Goal: Transaction & Acquisition: Purchase product/service

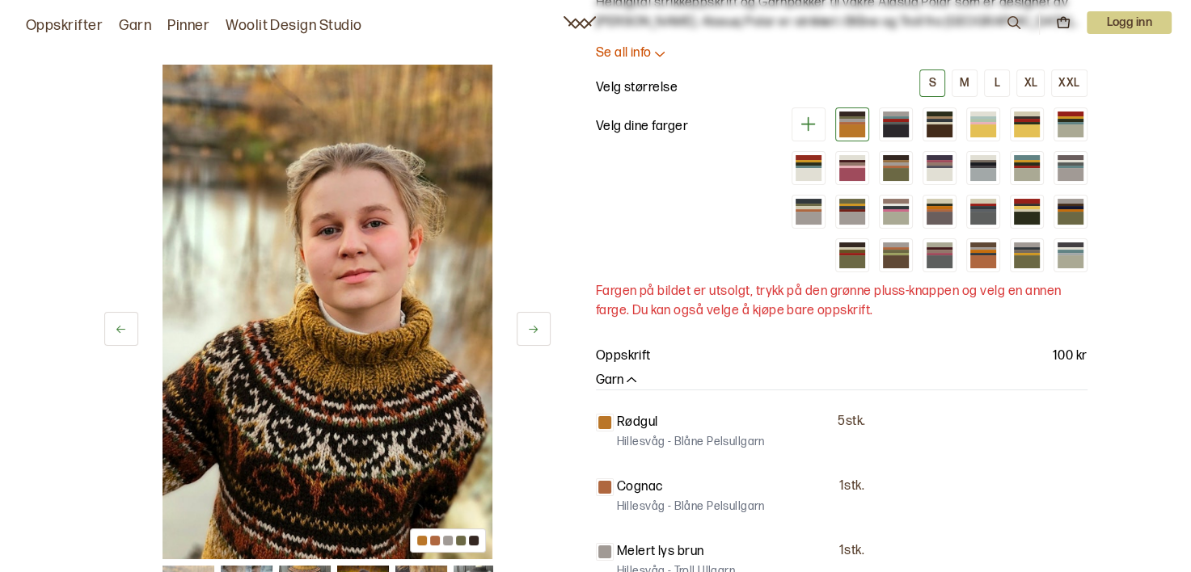
scroll to position [81, 0]
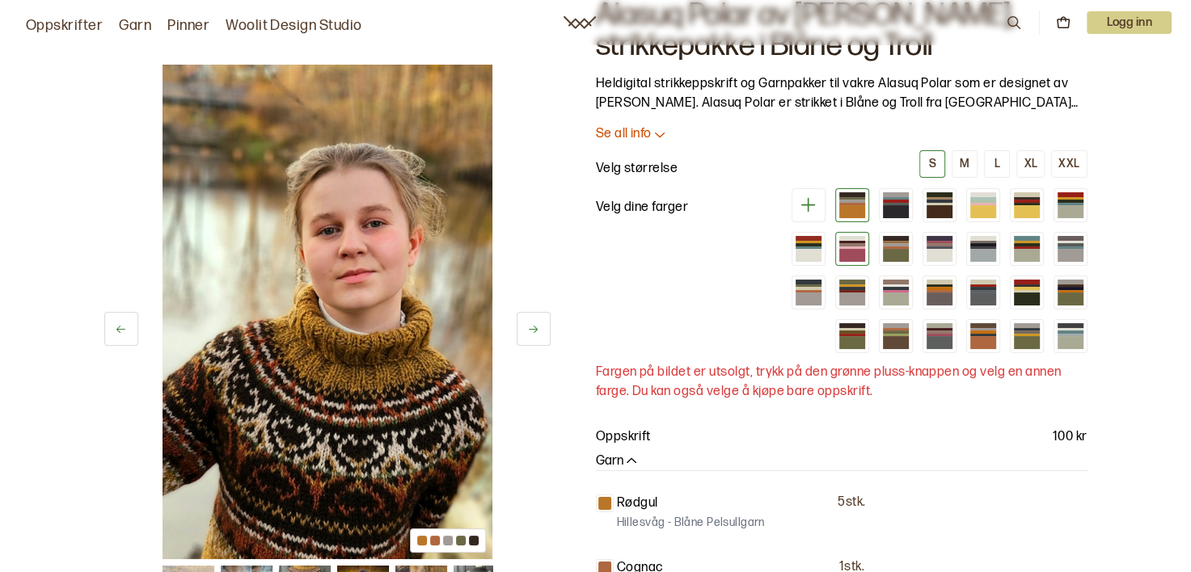
click at [857, 252] on div at bounding box center [852, 255] width 26 height 13
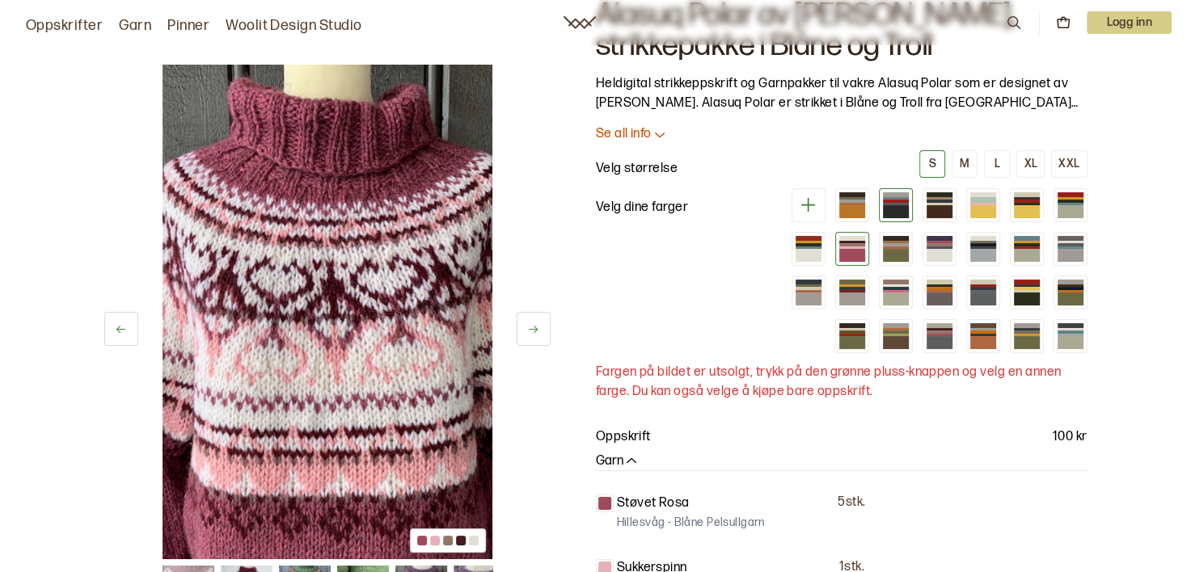
click at [899, 209] on div at bounding box center [896, 211] width 26 height 13
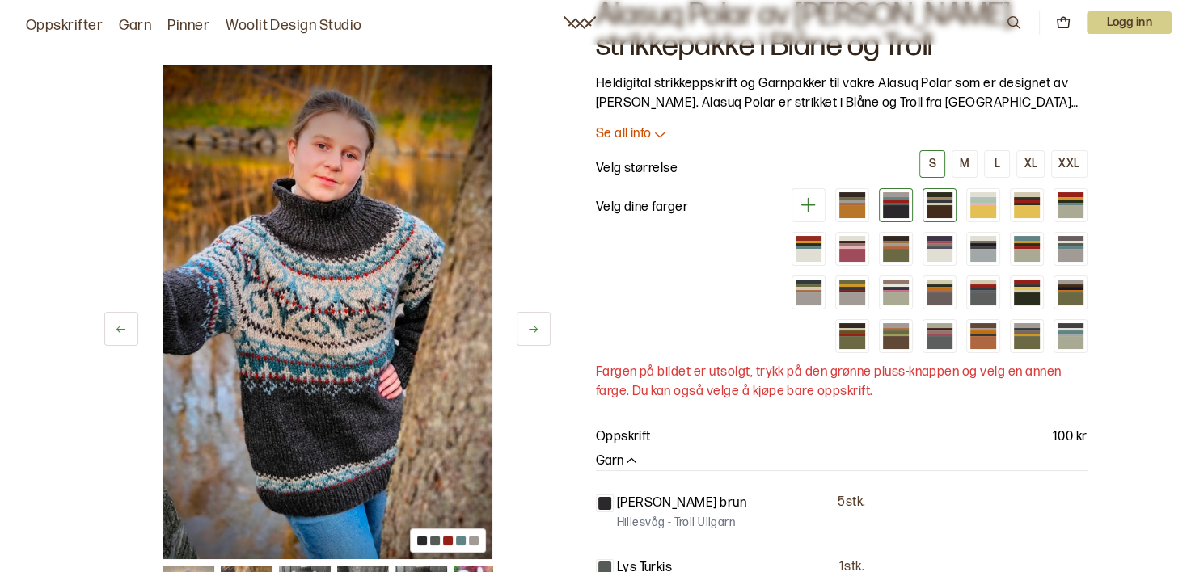
click at [944, 207] on div at bounding box center [940, 211] width 26 height 13
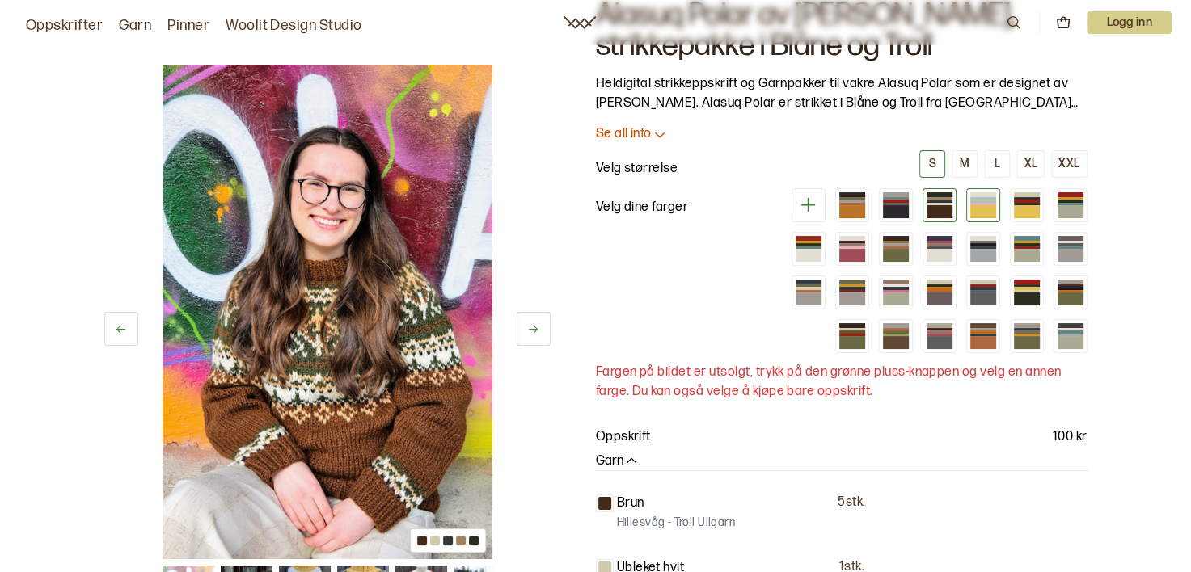
click at [976, 209] on div at bounding box center [983, 211] width 26 height 13
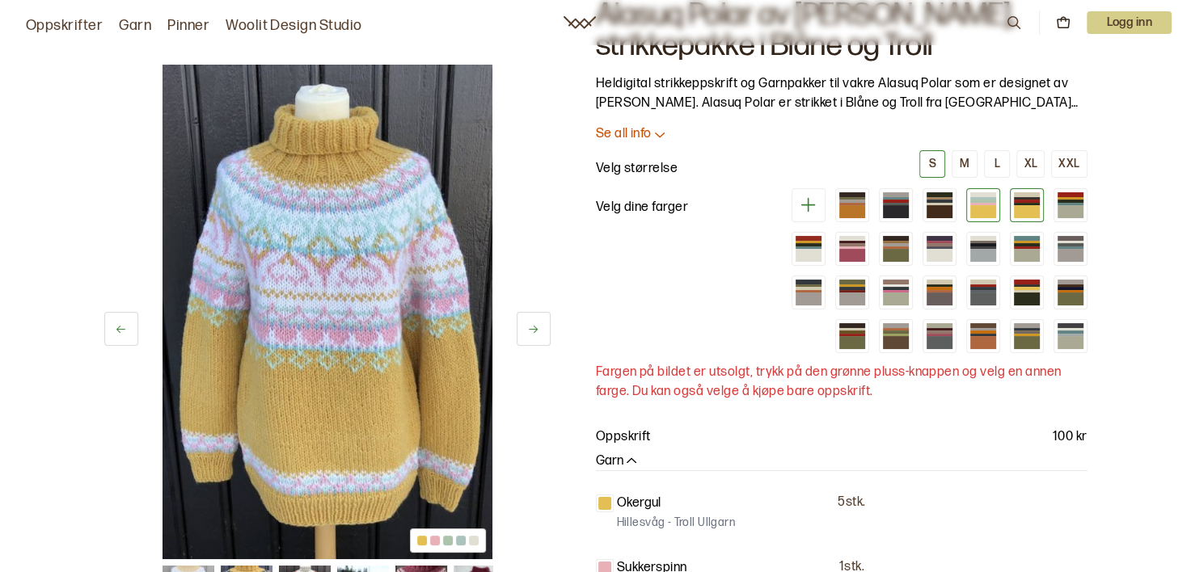
click at [1024, 204] on div at bounding box center [1027, 204] width 26 height 2
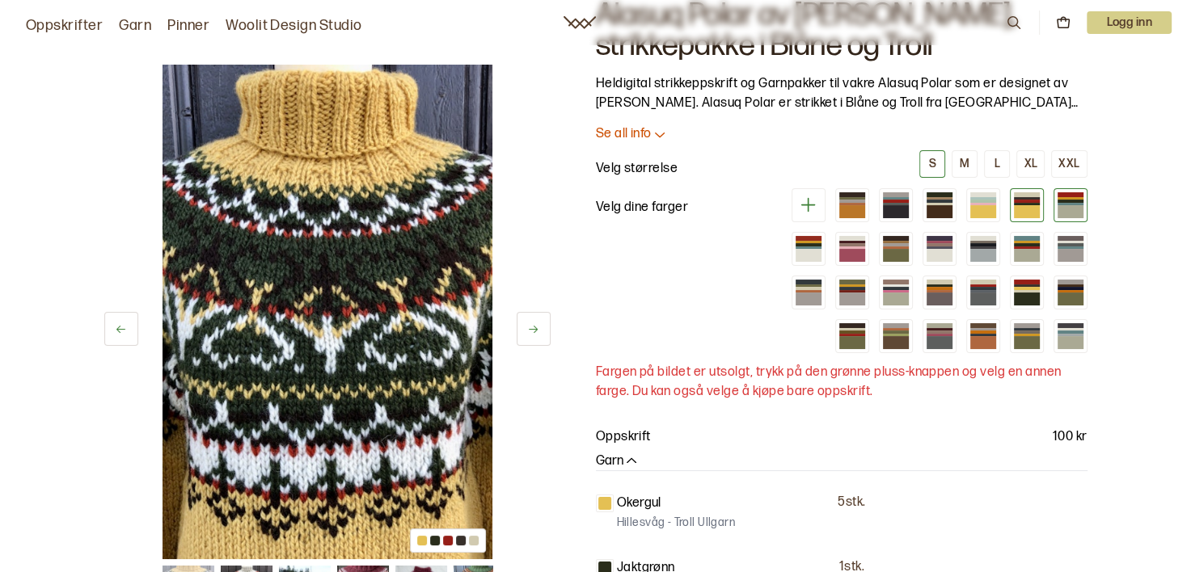
click at [1085, 201] on div at bounding box center [1071, 205] width 34 height 34
click at [1077, 201] on div at bounding box center [1071, 201] width 26 height 2
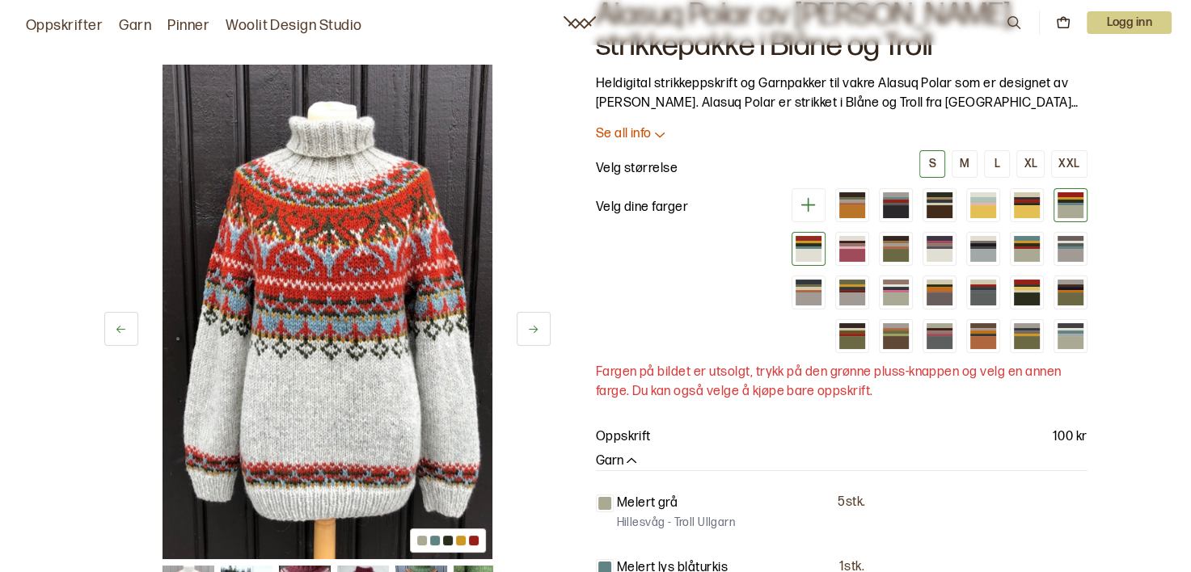
click at [821, 247] on div at bounding box center [809, 248] width 26 height 2
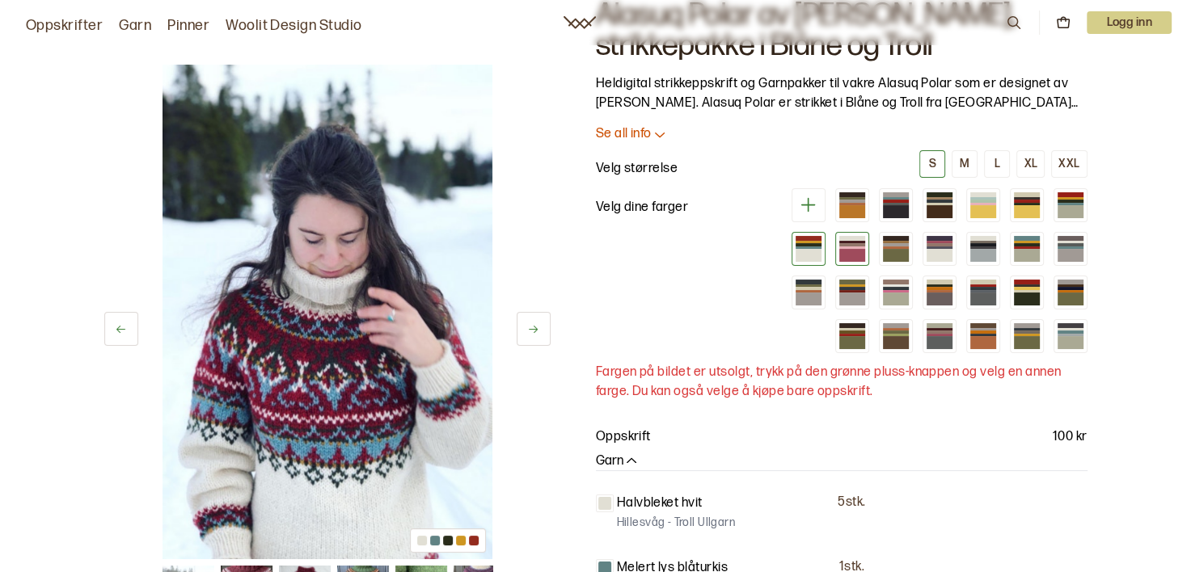
click at [841, 247] on div at bounding box center [852, 248] width 26 height 2
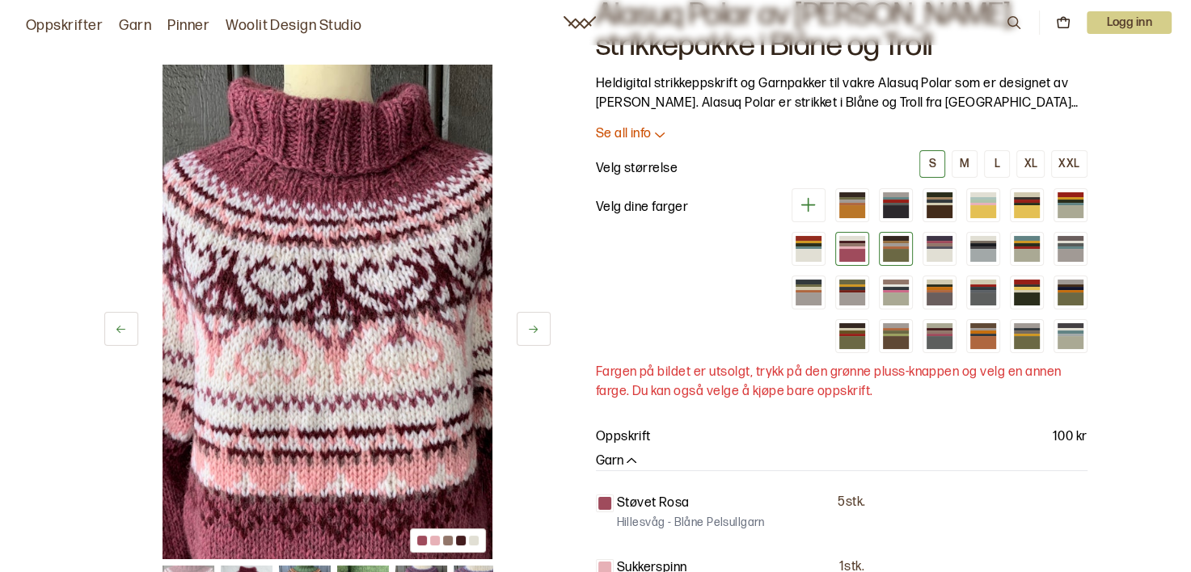
click at [898, 247] on div at bounding box center [896, 248] width 26 height 2
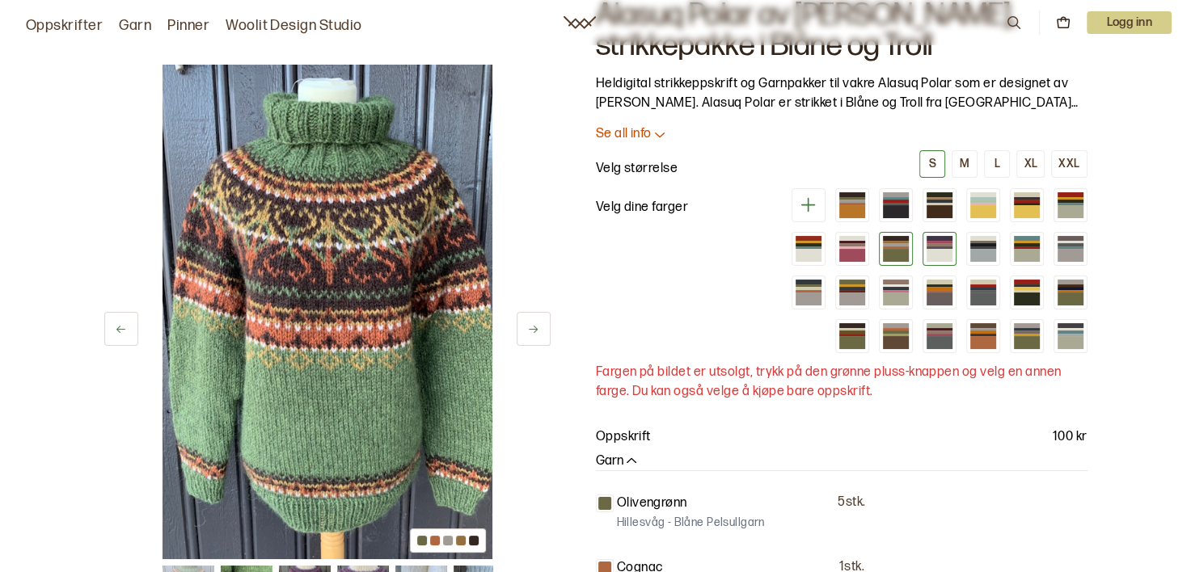
click at [940, 243] on div at bounding box center [940, 244] width 26 height 2
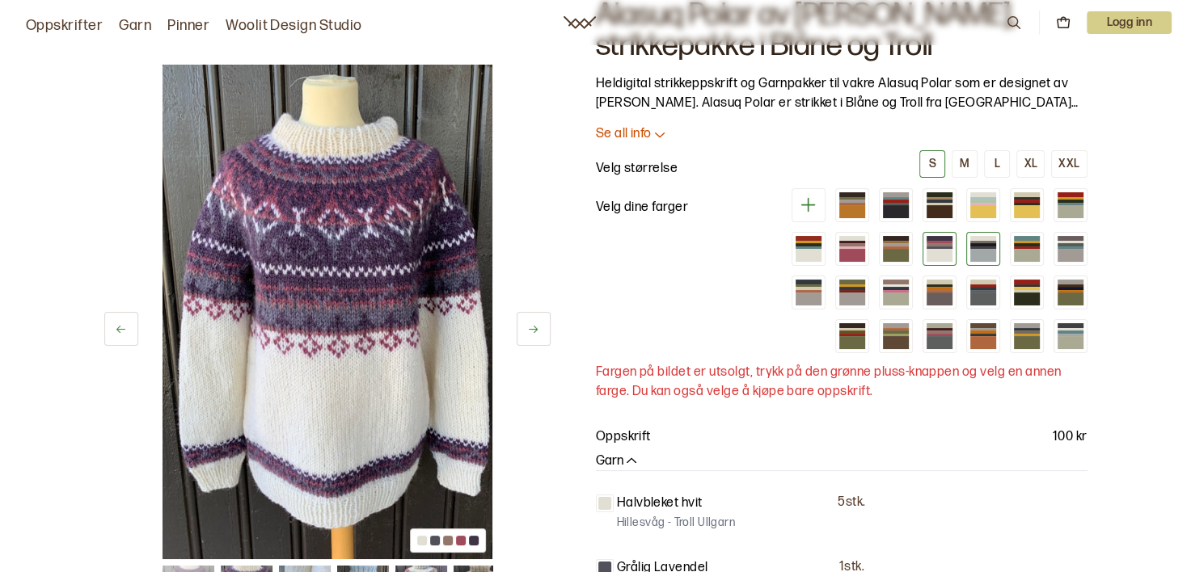
click at [982, 243] on div at bounding box center [983, 244] width 26 height 2
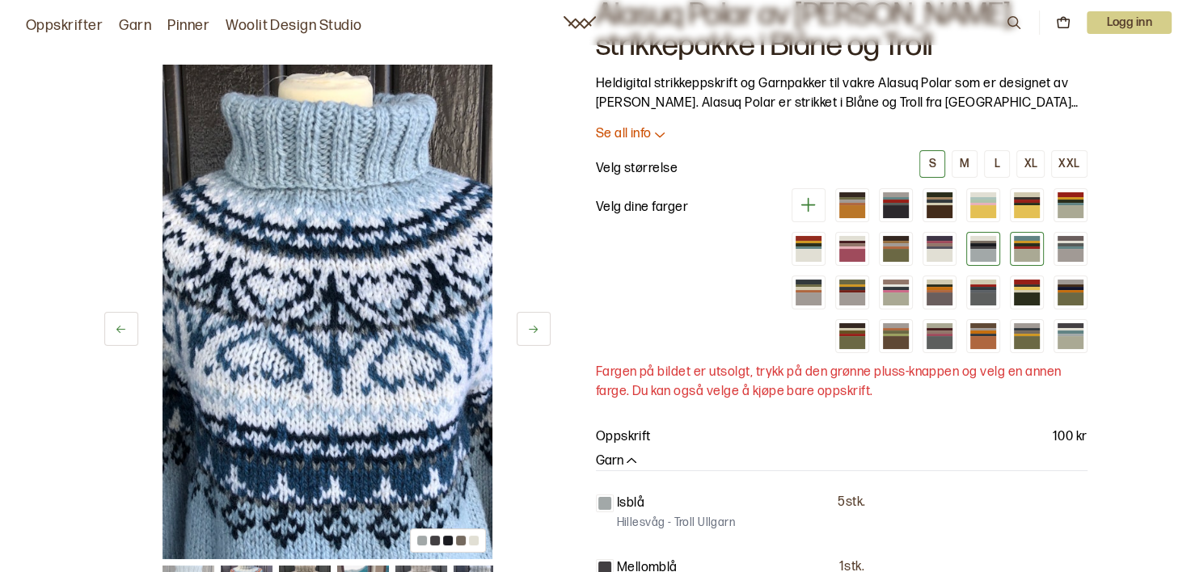
click at [1025, 239] on div at bounding box center [1027, 238] width 26 height 5
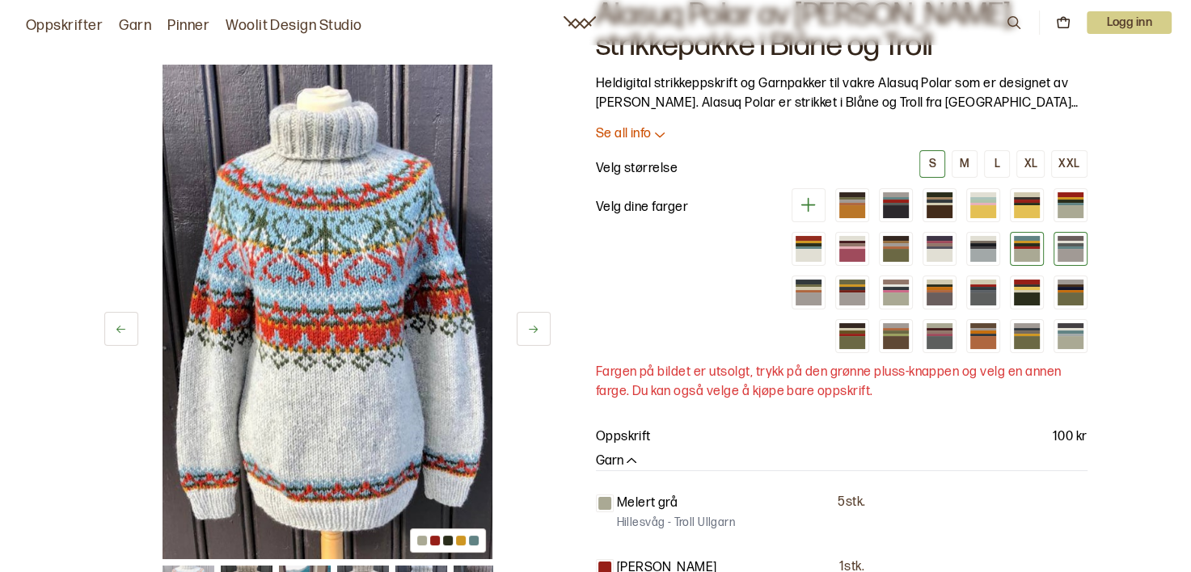
click at [1076, 241] on div at bounding box center [1071, 242] width 26 height 2
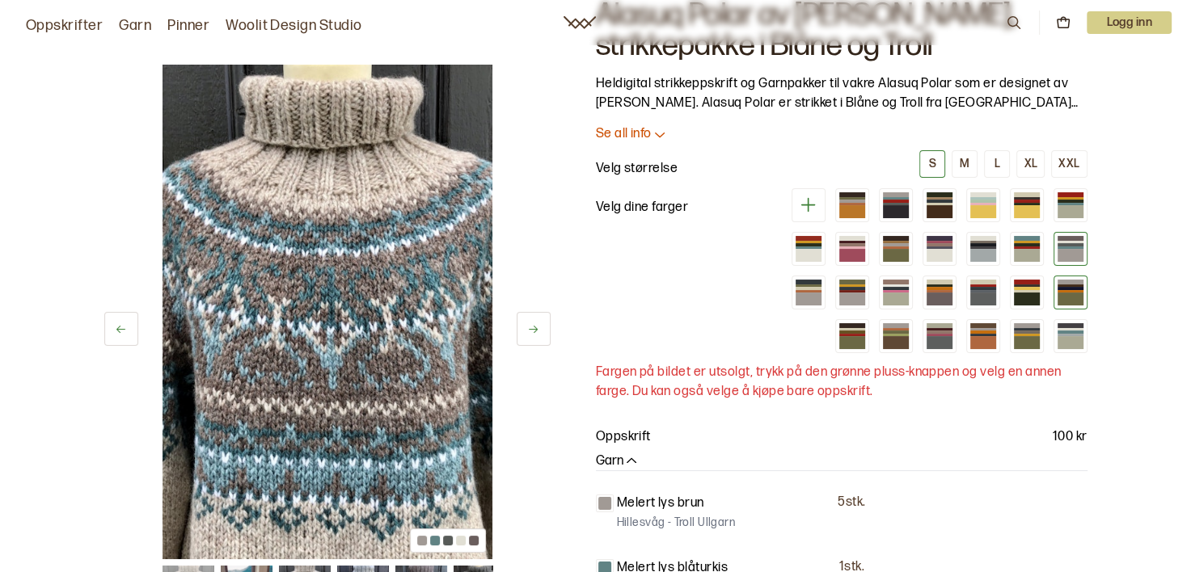
click at [1074, 290] on div at bounding box center [1071, 291] width 26 height 2
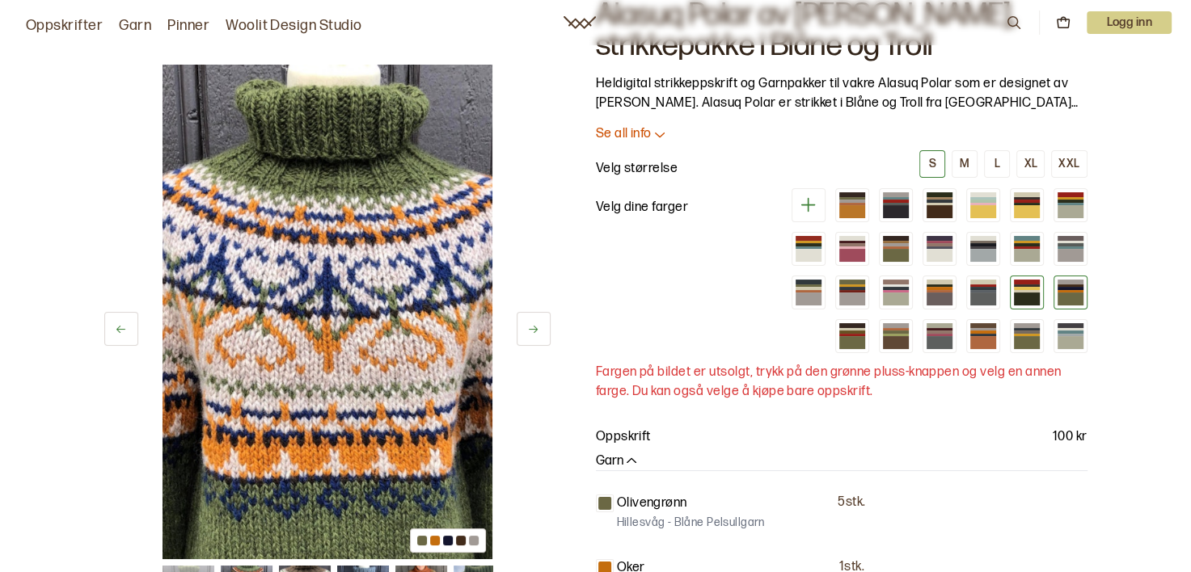
click at [1035, 285] on div at bounding box center [1027, 286] width 26 height 2
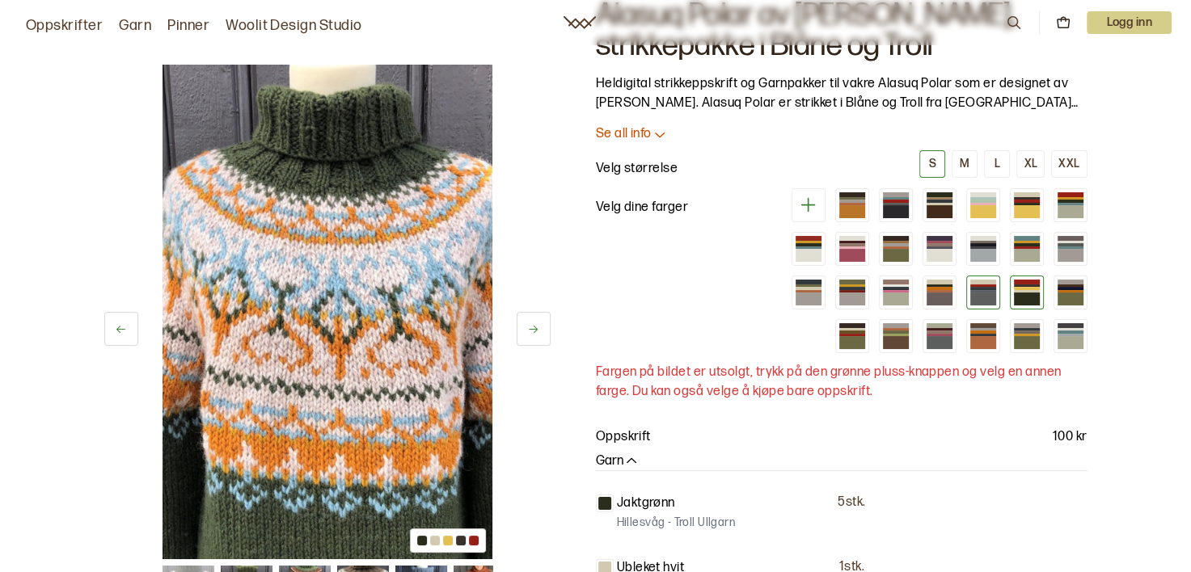
click at [980, 278] on div at bounding box center [983, 293] width 34 height 34
click at [980, 282] on div at bounding box center [983, 282] width 26 height 5
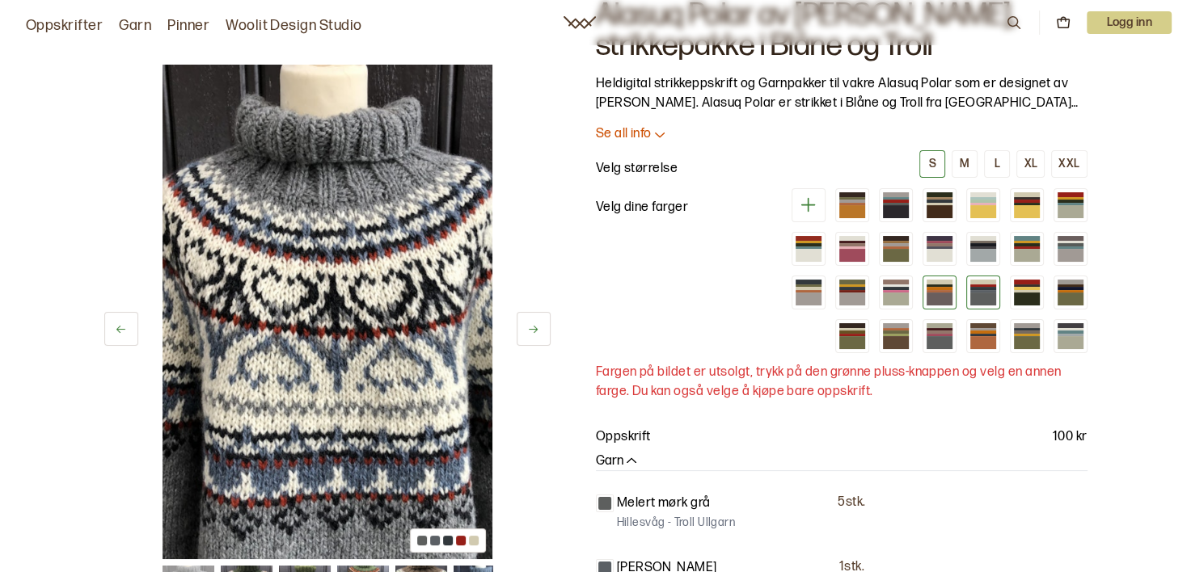
click at [948, 285] on div at bounding box center [940, 286] width 26 height 2
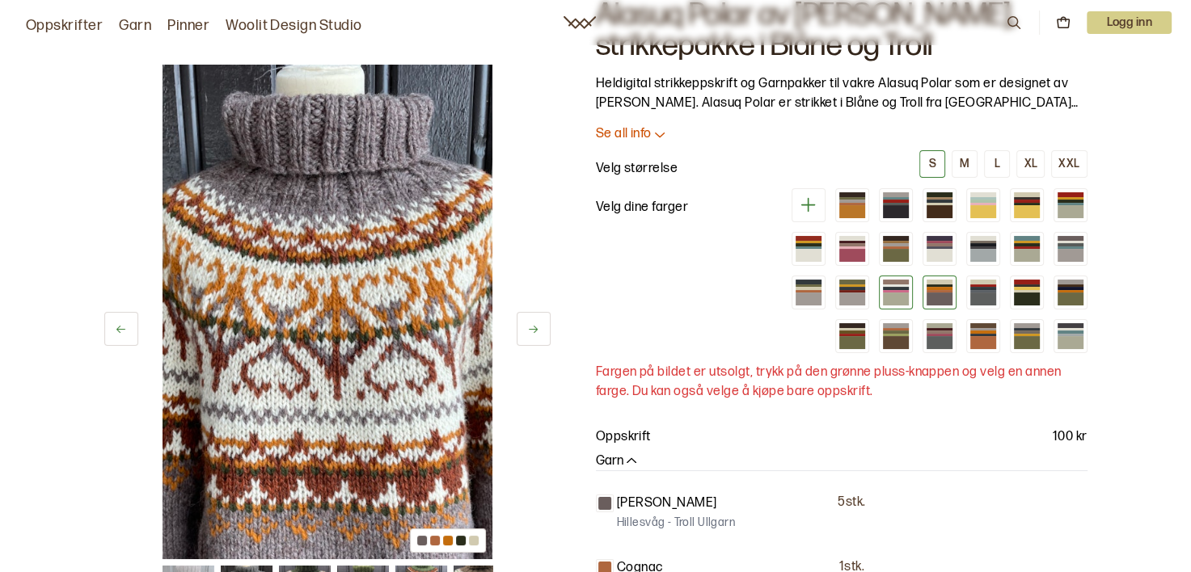
click at [905, 287] on div at bounding box center [896, 288] width 26 height 2
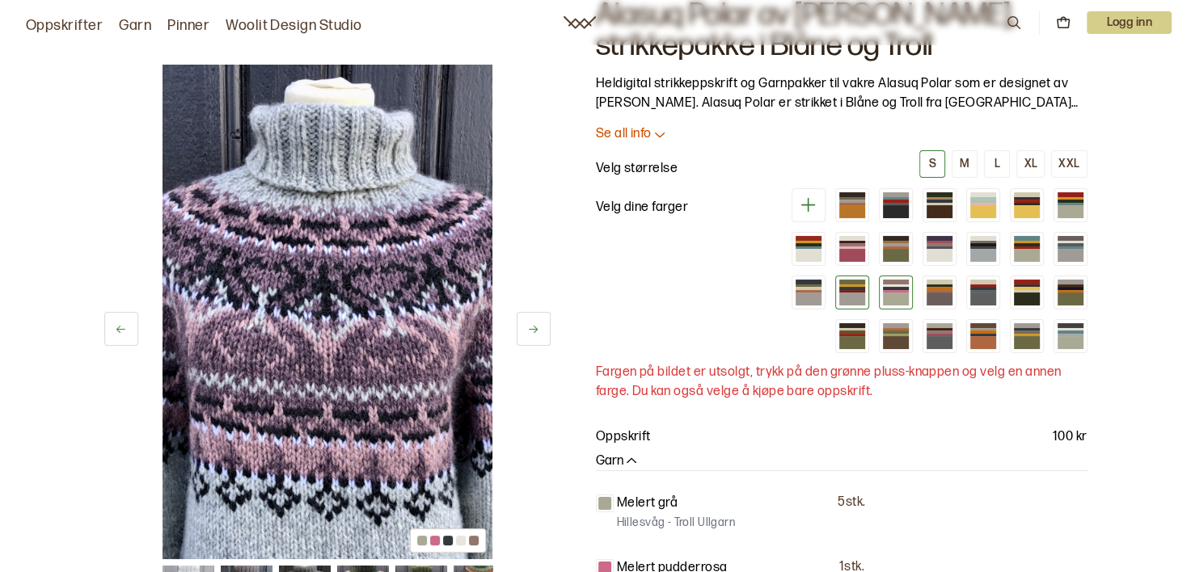
click at [855, 290] on div at bounding box center [852, 291] width 26 height 2
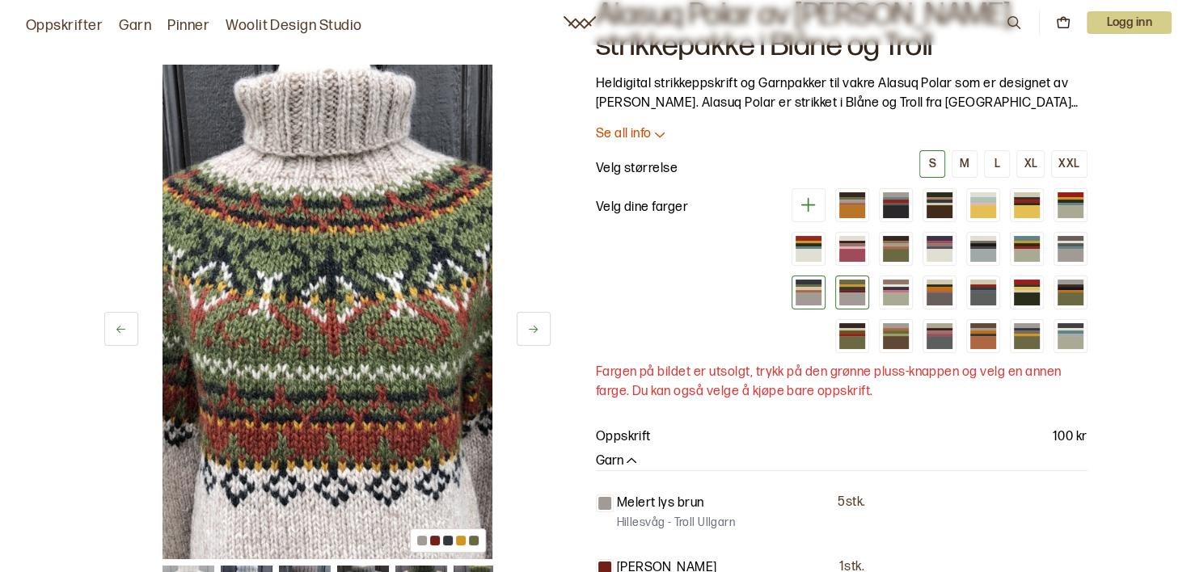
click at [813, 295] on div at bounding box center [809, 299] width 26 height 13
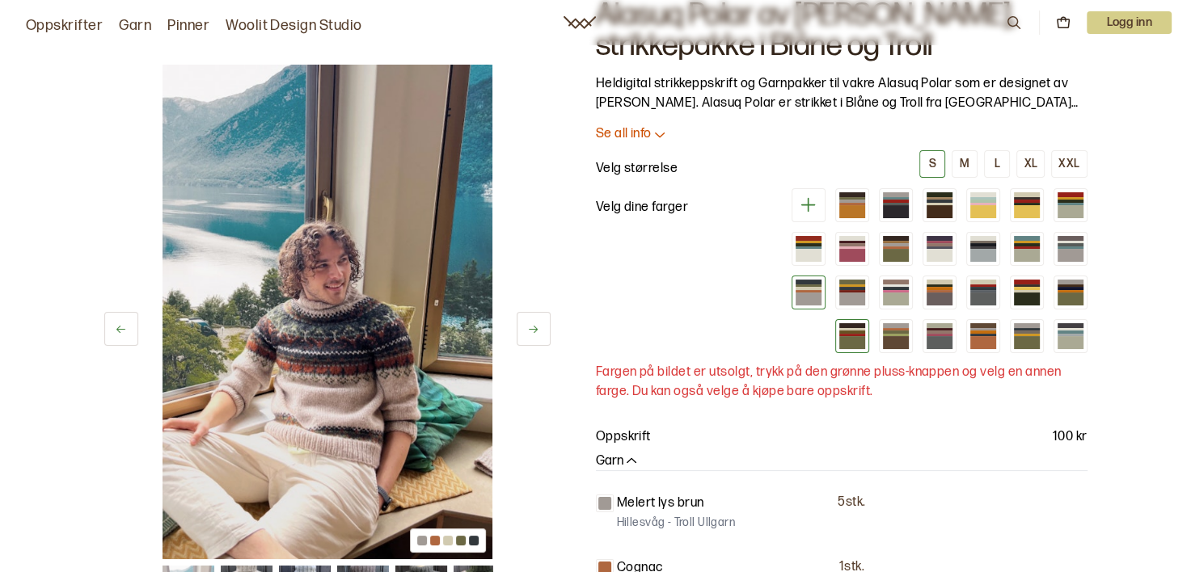
click at [858, 326] on div at bounding box center [852, 325] width 26 height 5
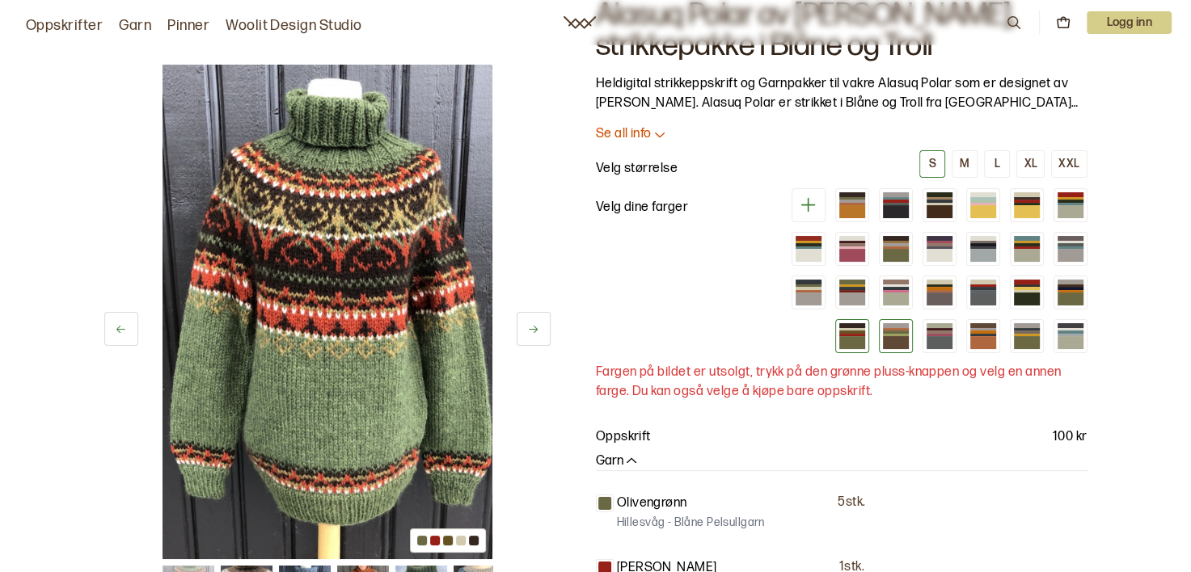
click at [894, 332] on div at bounding box center [896, 332] width 26 height 2
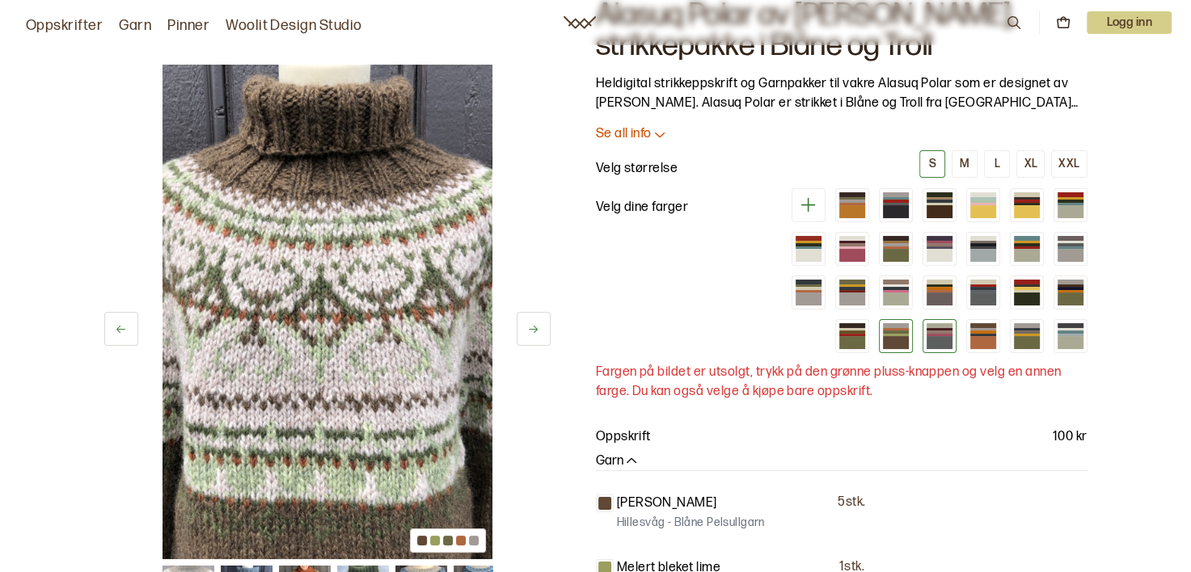
click at [948, 323] on div at bounding box center [940, 325] width 26 height 5
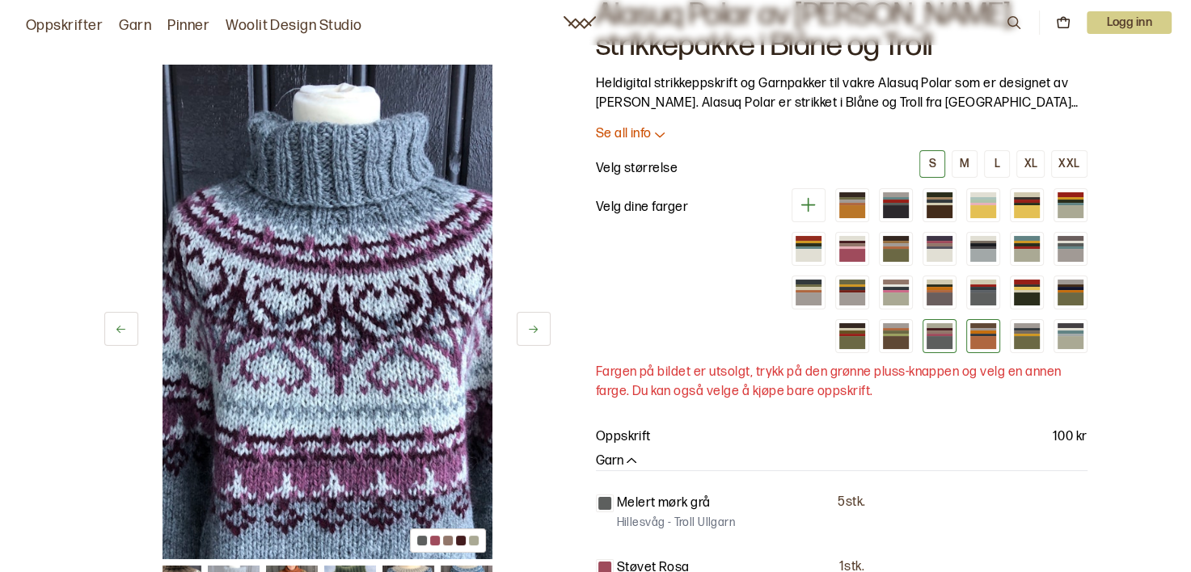
click at [983, 319] on div at bounding box center [983, 336] width 34 height 34
click at [983, 332] on div at bounding box center [983, 332] width 26 height 2
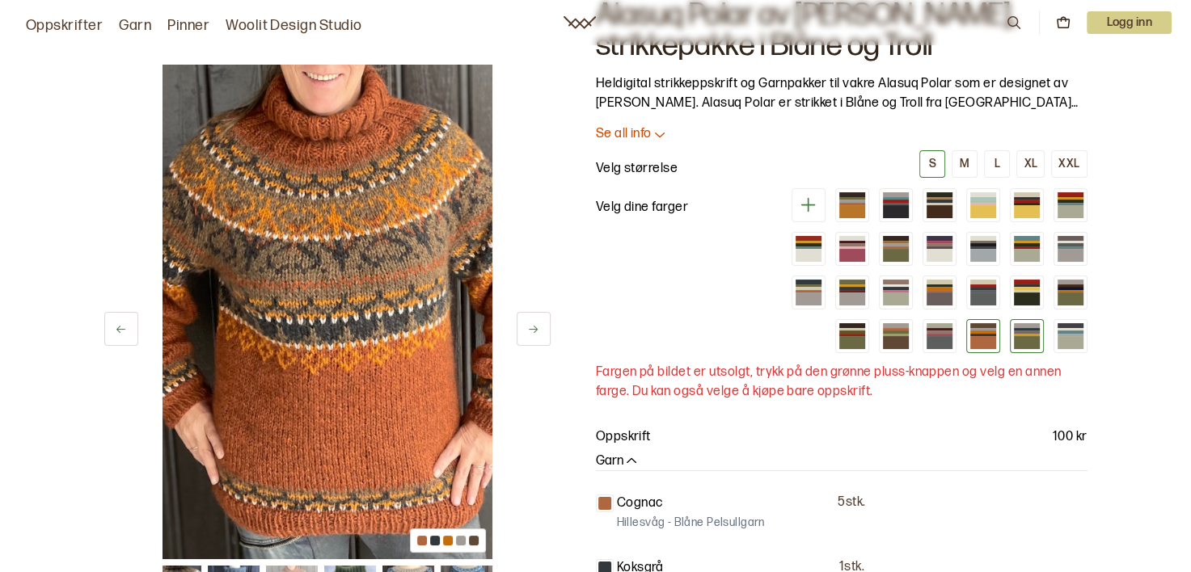
click at [1014, 334] on div at bounding box center [1027, 335] width 26 height 2
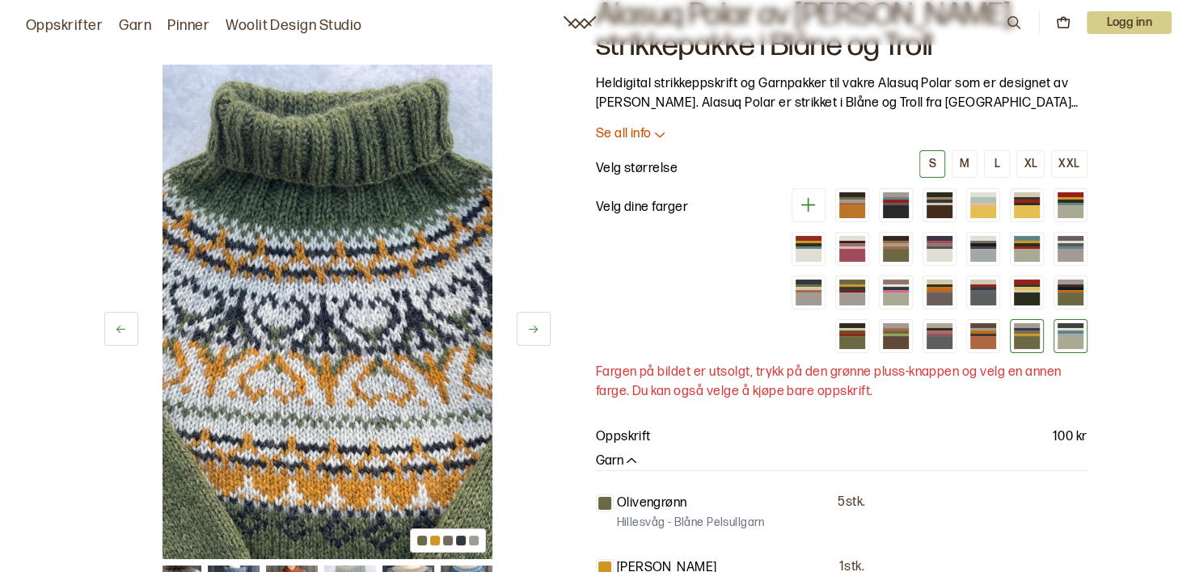
click at [1071, 334] on div at bounding box center [1071, 335] width 26 height 2
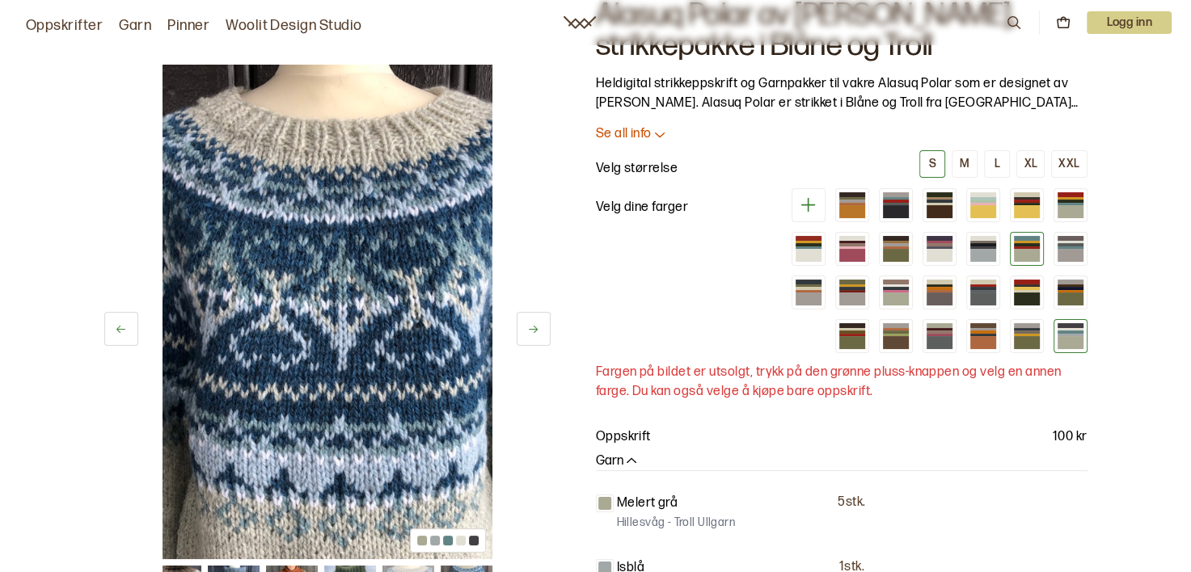
click at [1020, 251] on div at bounding box center [1027, 255] width 26 height 13
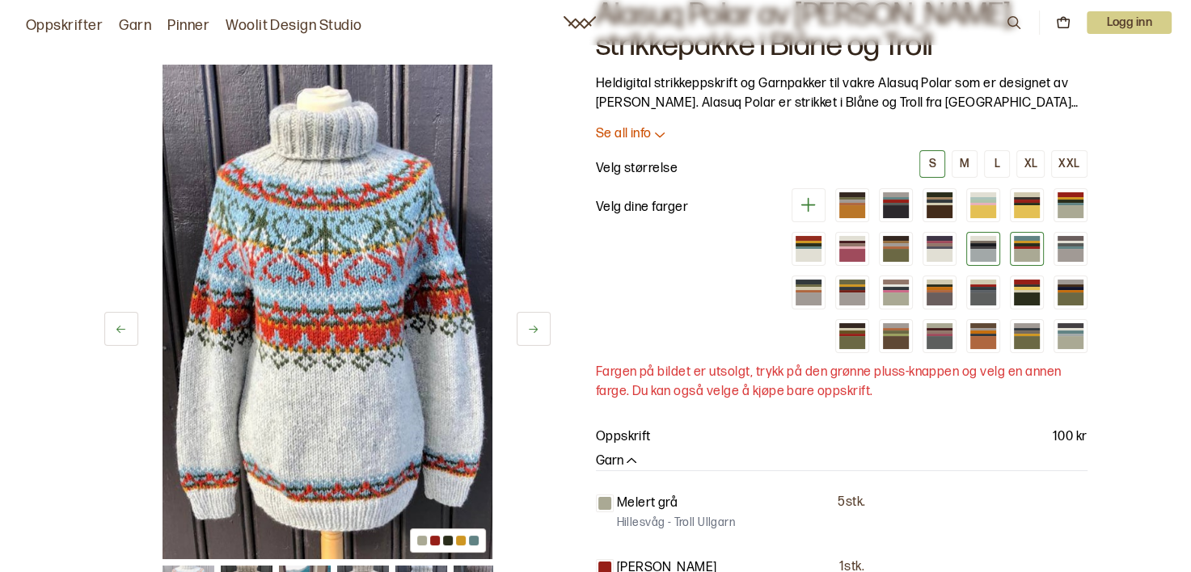
click at [986, 252] on div at bounding box center [983, 255] width 26 height 13
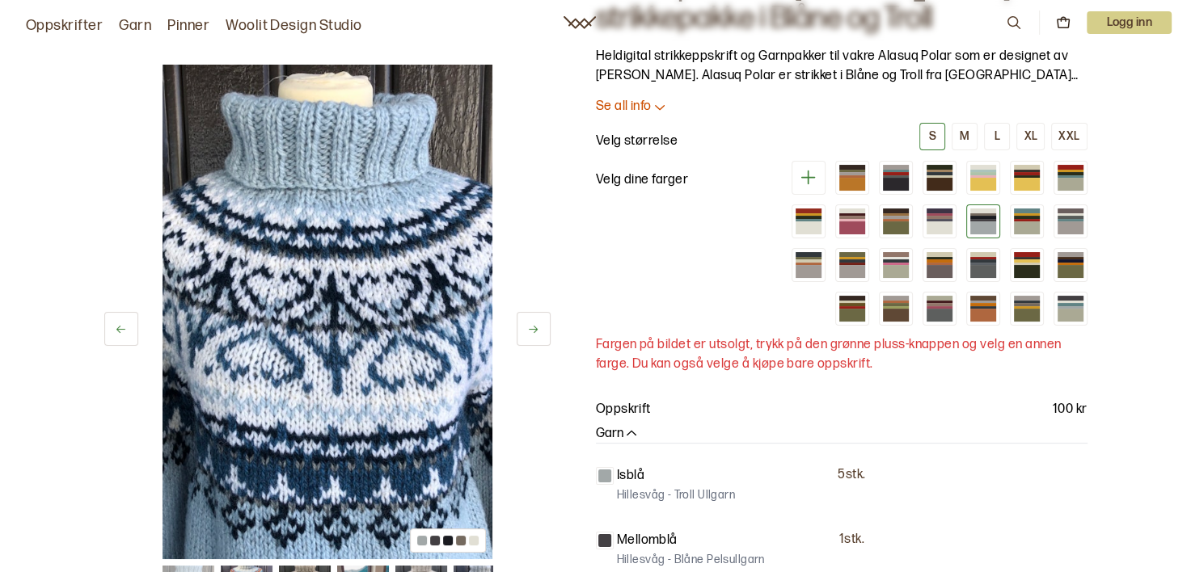
scroll to position [81, 0]
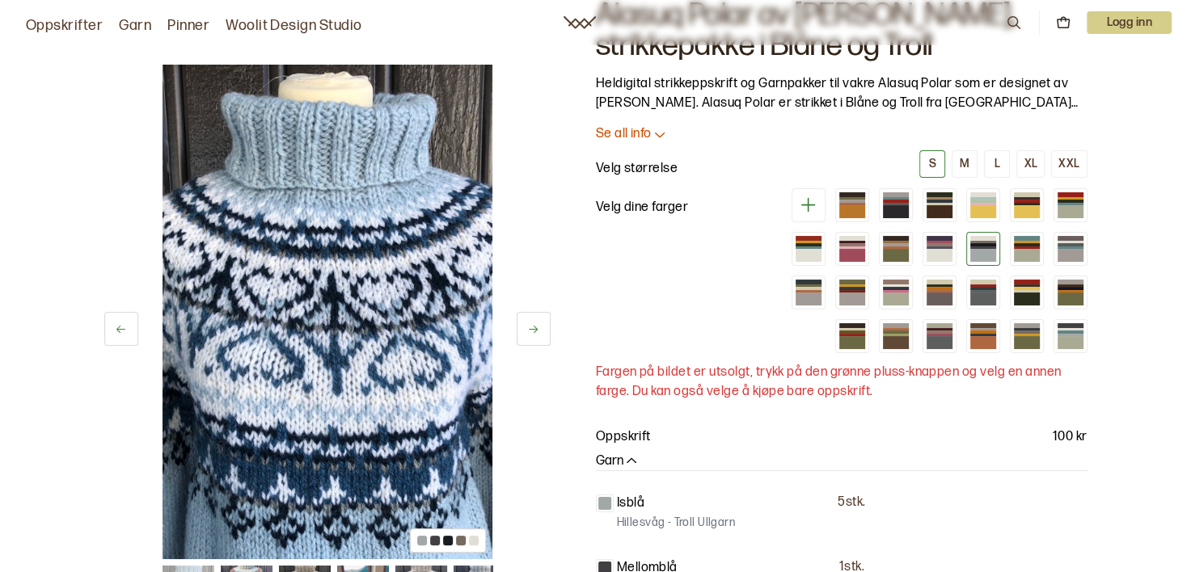
click at [807, 216] on button at bounding box center [809, 205] width 34 height 34
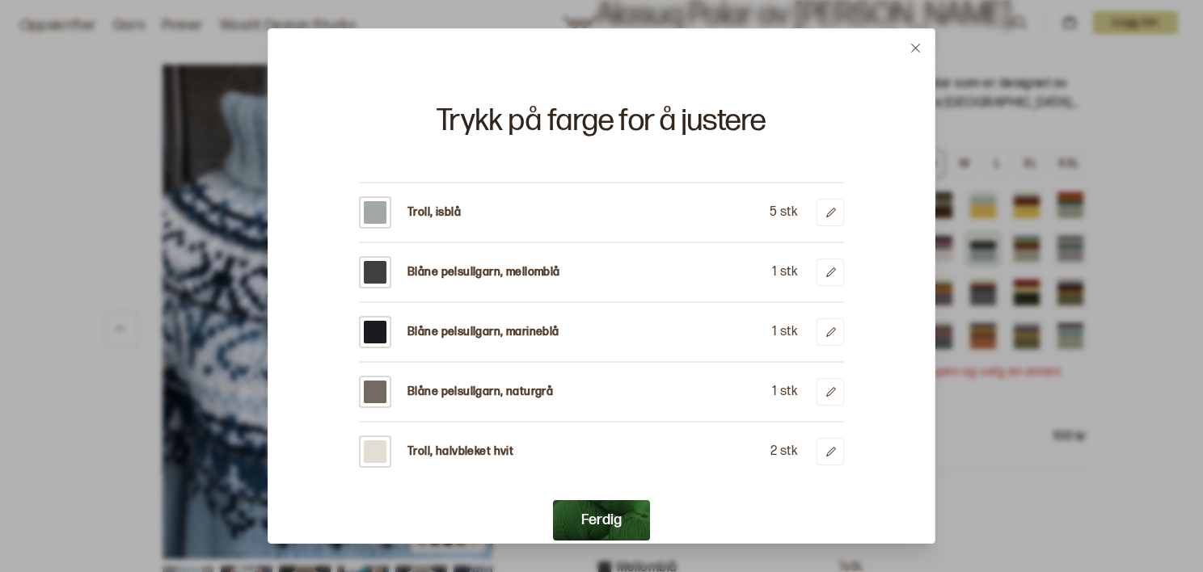
click at [912, 51] on icon at bounding box center [915, 48] width 9 height 9
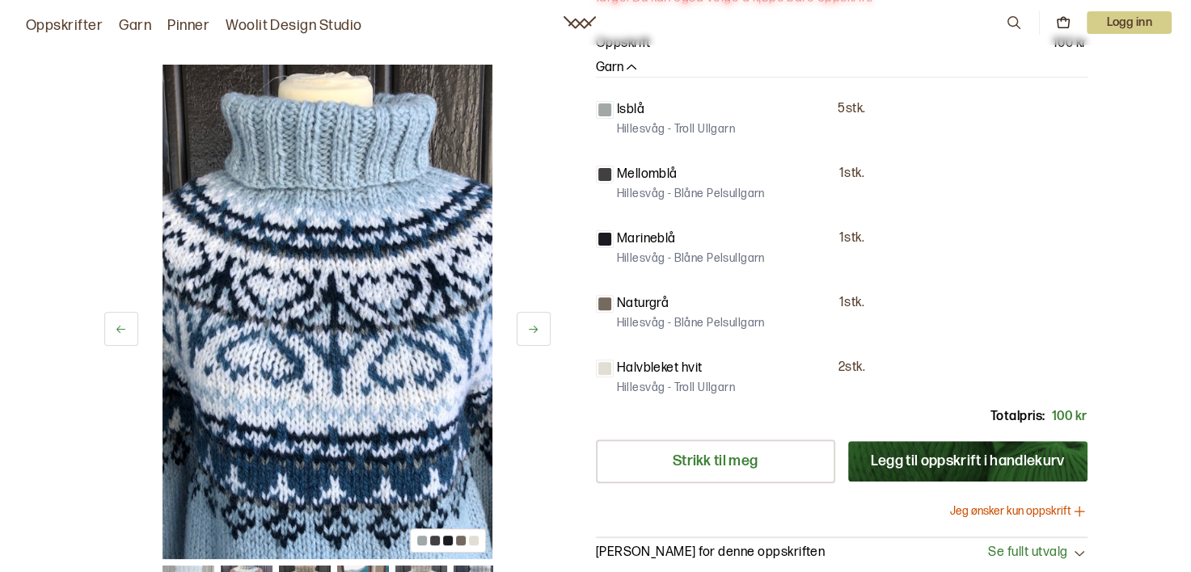
scroll to position [485, 0]
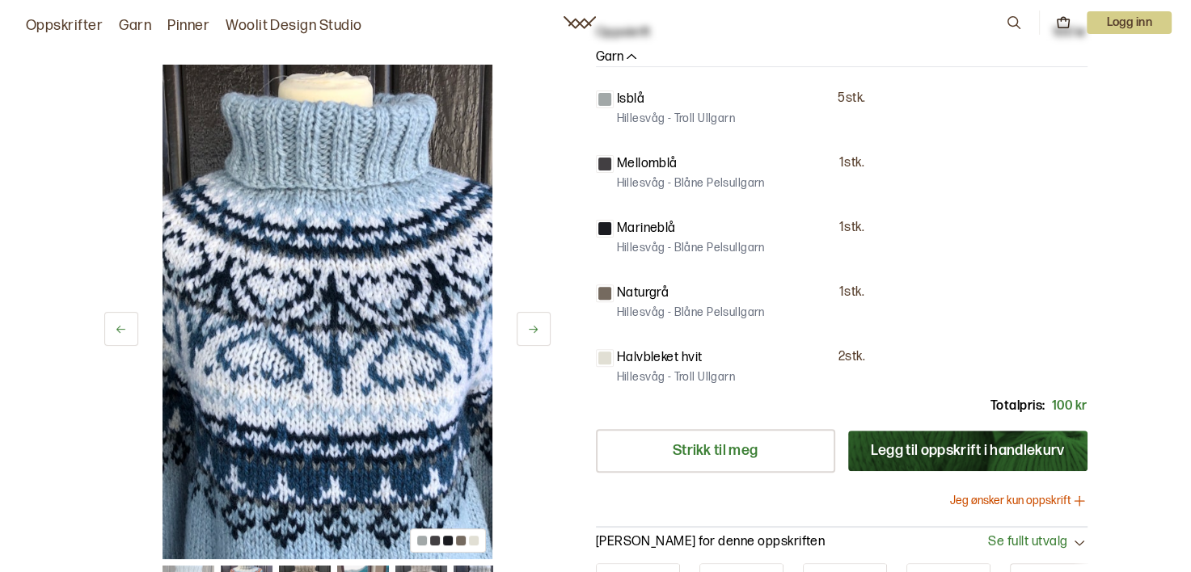
click at [541, 323] on button at bounding box center [534, 329] width 34 height 34
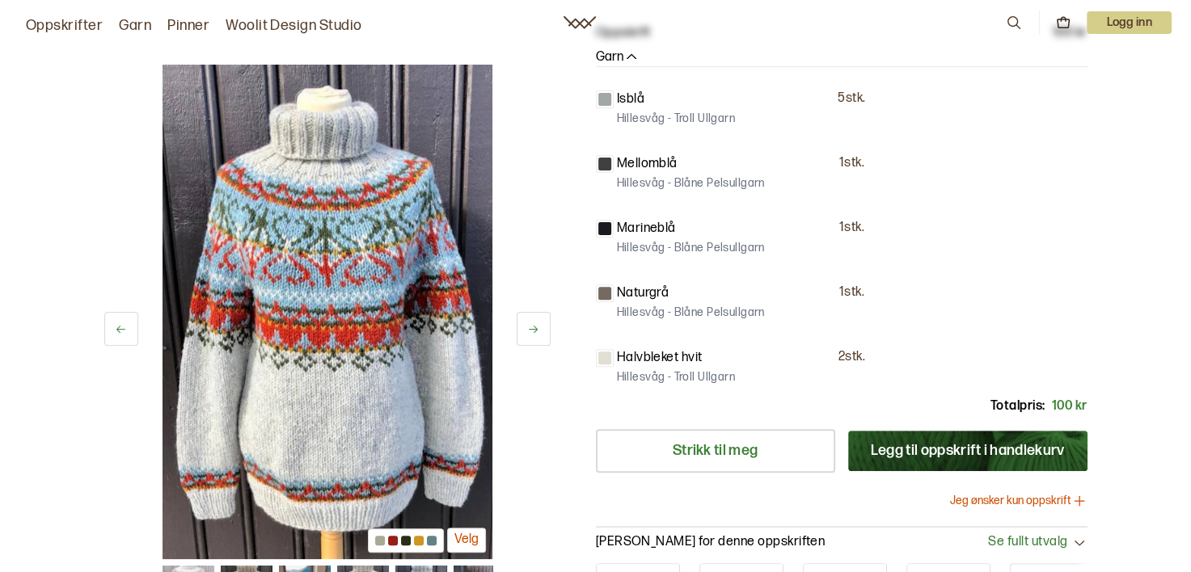
click at [541, 323] on button at bounding box center [534, 329] width 34 height 34
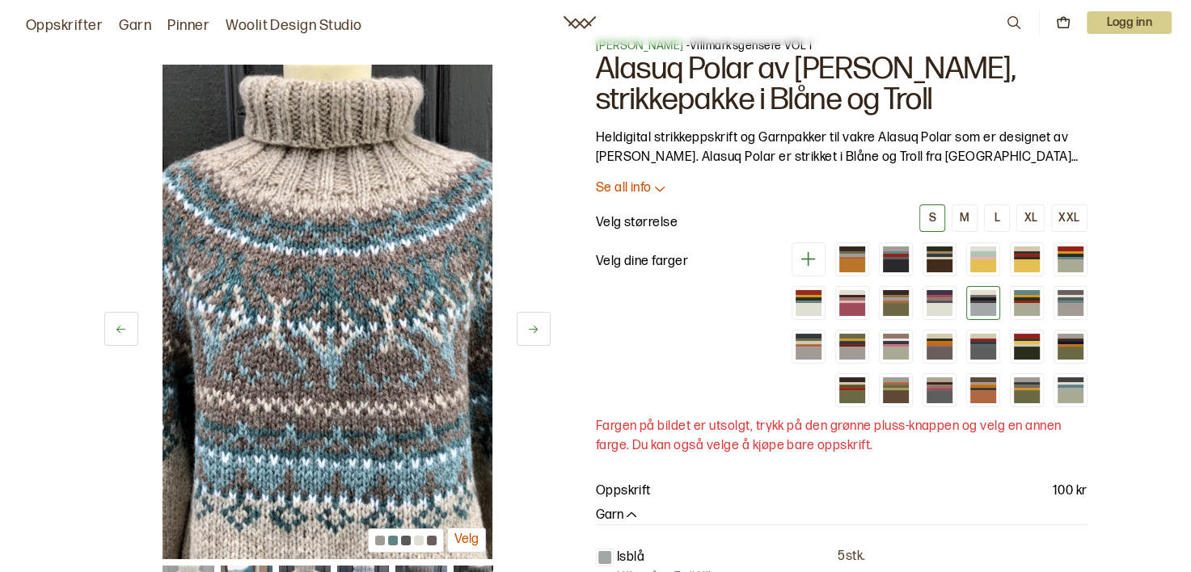
scroll to position [0, 0]
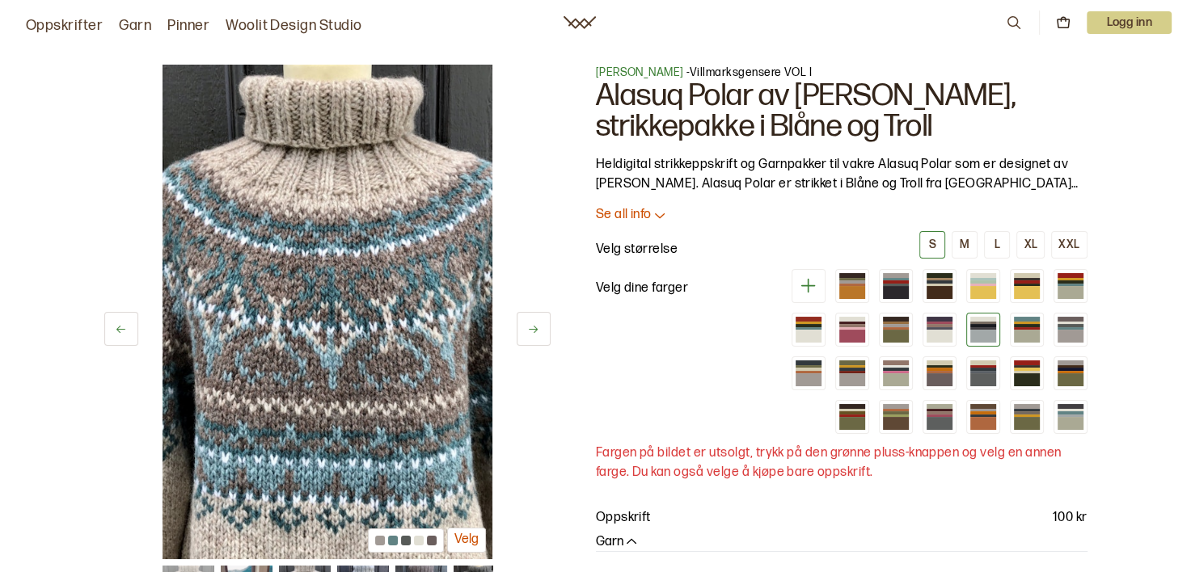
click at [986, 327] on div at bounding box center [983, 328] width 26 height 2
click at [1025, 327] on div at bounding box center [1027, 328] width 26 height 2
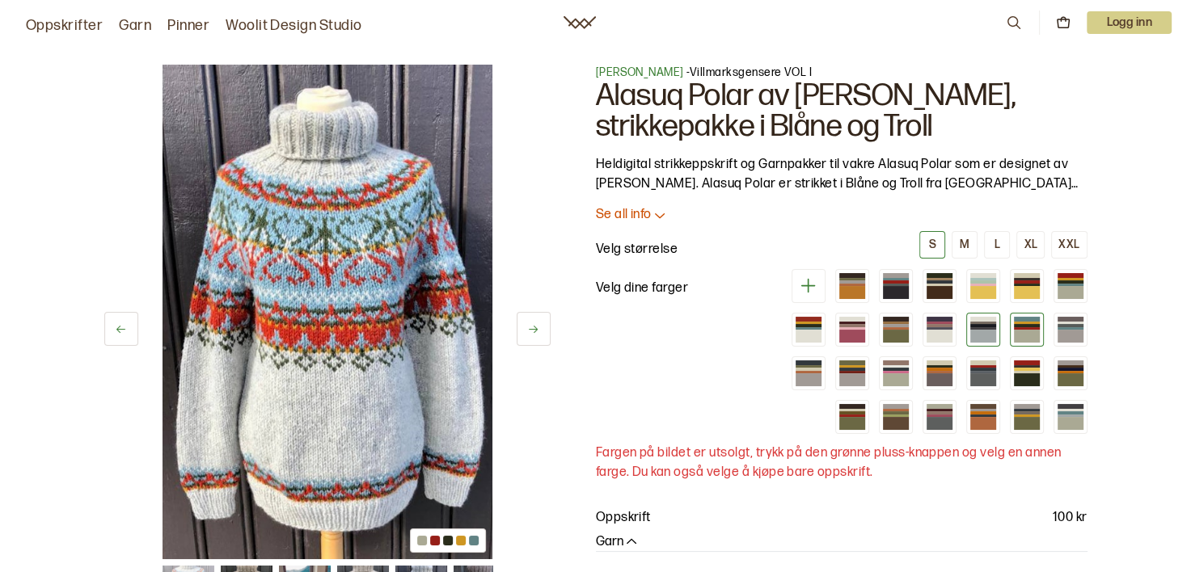
click at [981, 331] on div at bounding box center [983, 336] width 26 height 13
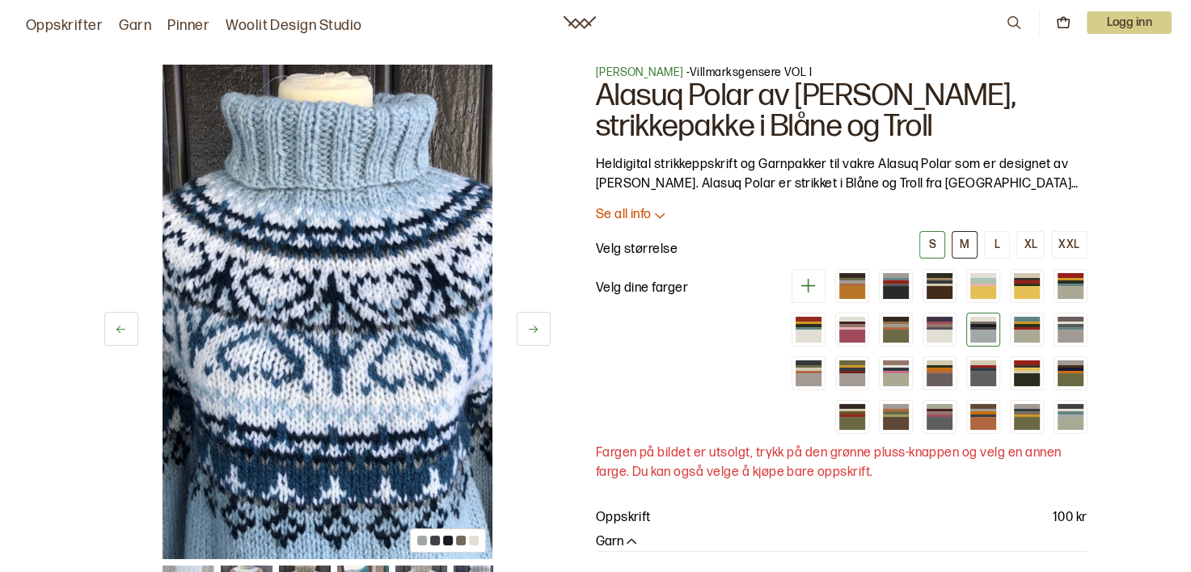
click at [971, 245] on button "M" at bounding box center [965, 244] width 26 height 27
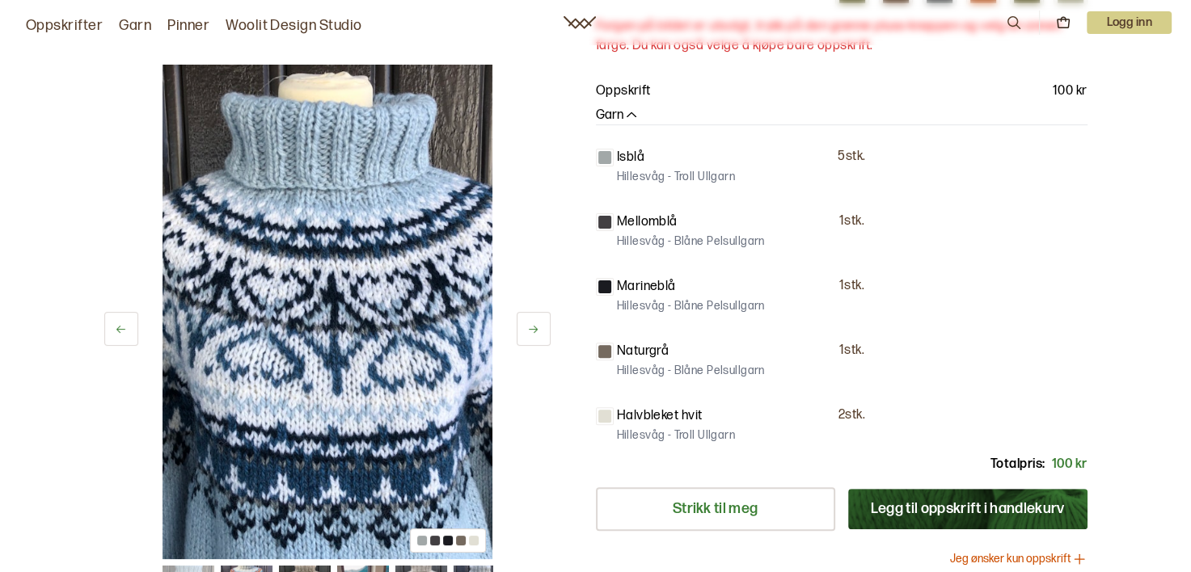
scroll to position [243, 0]
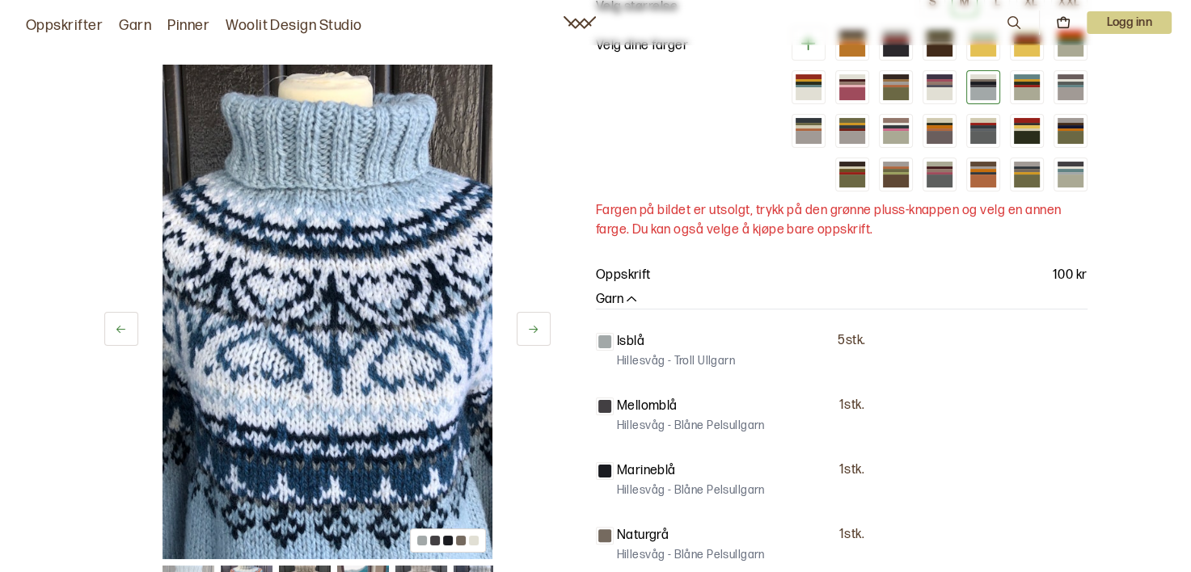
click at [601, 339] on div at bounding box center [604, 342] width 13 height 13
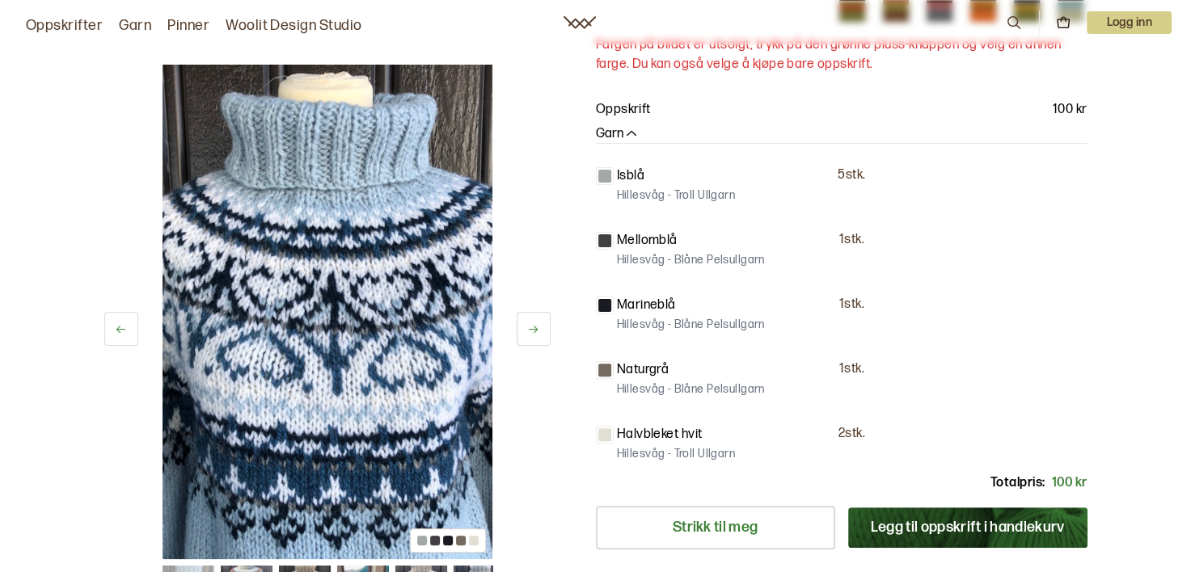
scroll to position [323, 0]
